Goal: Task Accomplishment & Management: Manage account settings

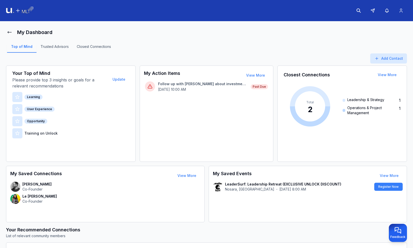
scroll to position [198, 0]
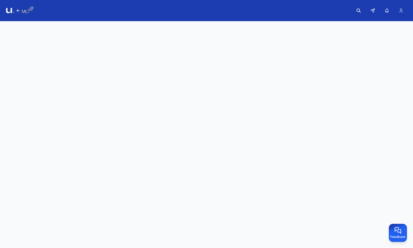
scroll to position [2, 0]
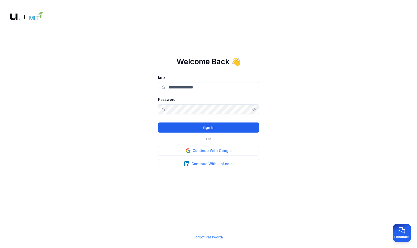
type input "**********"
click at [201, 126] on button "Sign In" at bounding box center [208, 127] width 101 height 10
